Goal: Transaction & Acquisition: Purchase product/service

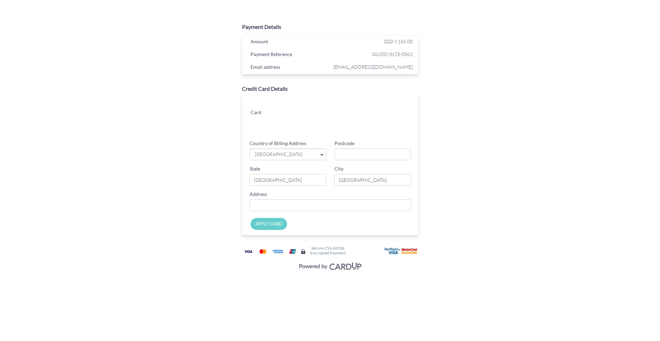
click at [311, 154] on span "[GEOGRAPHIC_DATA]" at bounding box center [284, 154] width 61 height 7
click at [346, 154] on input "Postcode" at bounding box center [372, 154] width 77 height 12
type input "049145"
click at [468, 161] on div "Payment Details Amount SGD 9,156.00 Payment Reference SG-032-IN25-0362 Email ad…" at bounding box center [330, 146] width 335 height 253
click at [291, 178] on input "[GEOGRAPHIC_DATA]" at bounding box center [287, 180] width 77 height 12
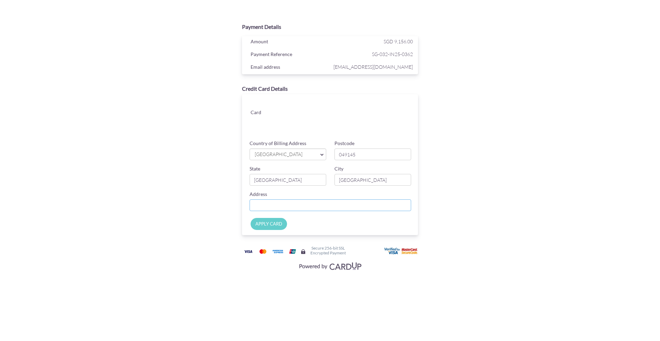
click at [299, 205] on input "Country of Billing Address" at bounding box center [329, 205] width 161 height 12
paste input "[STREET_ADDRESS][PERSON_NAME]"
type input "[STREET_ADDRESS][PERSON_NAME]"
click at [267, 224] on input "APPLY CARD" at bounding box center [268, 224] width 36 height 12
type input "Applying..."
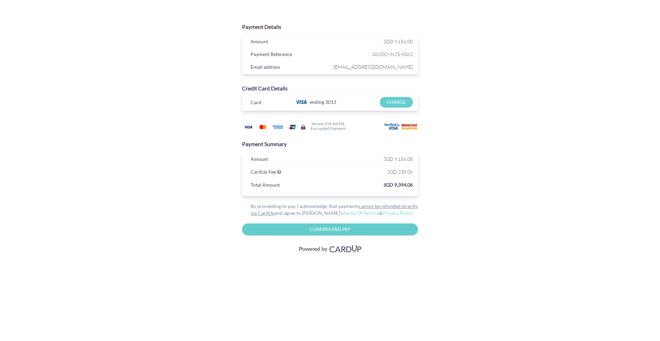
click at [337, 230] on input "Confirm and Pay" at bounding box center [330, 229] width 176 height 12
type input "Please wait..."
